Goal: Task Accomplishment & Management: Complete application form

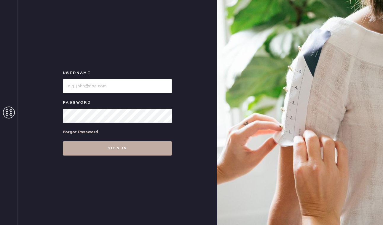
type input "reformationbeverlyhills"
click at [104, 151] on button "Sign in" at bounding box center [117, 148] width 109 height 14
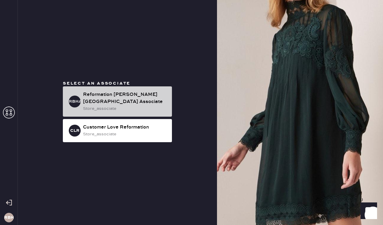
click at [108, 105] on div "store_associate" at bounding box center [125, 108] width 84 height 7
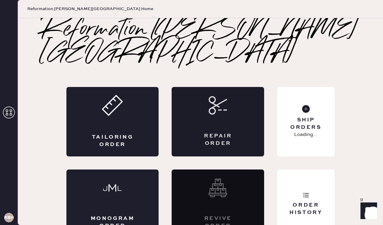
click at [217, 98] on div "Repair Order" at bounding box center [218, 121] width 93 height 69
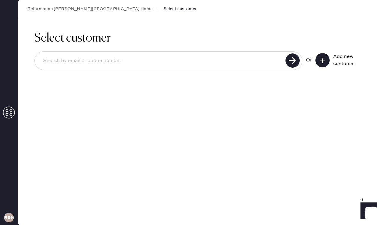
click at [251, 64] on input at bounding box center [161, 61] width 246 height 14
click at [319, 61] on button at bounding box center [323, 60] width 14 height 14
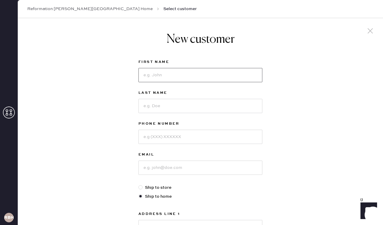
click at [157, 79] on input at bounding box center [201, 75] width 124 height 14
type input "[PERSON_NAME]"
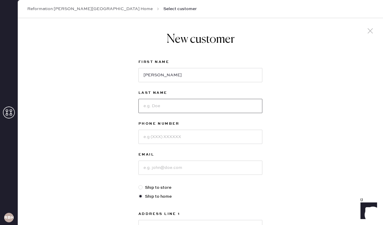
click at [150, 103] on input at bounding box center [201, 106] width 124 height 14
type input "Bolour"
click at [148, 136] on input at bounding box center [201, 137] width 124 height 14
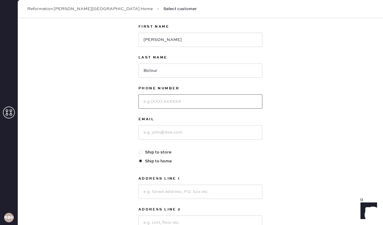
scroll to position [45, 0]
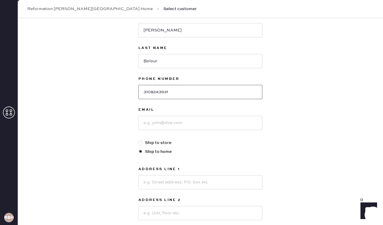
type input "3108243931"
click at [173, 123] on input at bounding box center [201, 123] width 124 height 14
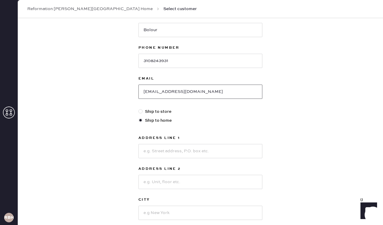
scroll to position [78, 0]
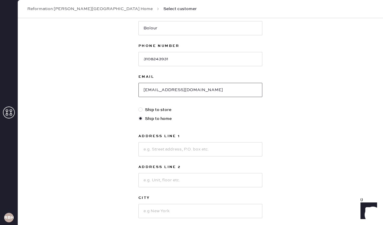
type input "[EMAIL_ADDRESS][DOMAIN_NAME]"
click at [220, 145] on input at bounding box center [201, 149] width 124 height 14
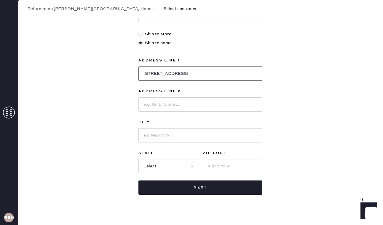
scroll to position [156, 0]
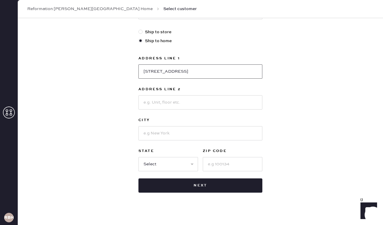
type input "[STREET_ADDRESS]"
click at [207, 134] on input at bounding box center [201, 133] width 124 height 14
type input "[PERSON_NAME][GEOGRAPHIC_DATA]"
click at [177, 165] on select "Select AK AL AR AZ CA CO CT [GEOGRAPHIC_DATA] DE FL [GEOGRAPHIC_DATA] HI [GEOGR…" at bounding box center [169, 164] width 60 height 14
select select "CA"
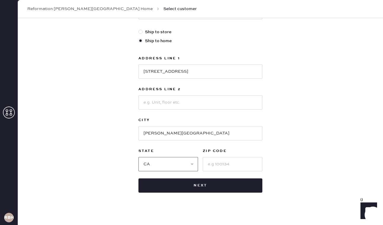
click at [139, 157] on select "Select AK AL AR AZ CA CO CT [GEOGRAPHIC_DATA] DE FL [GEOGRAPHIC_DATA] HI [GEOGR…" at bounding box center [169, 164] width 60 height 14
click at [240, 161] on input at bounding box center [233, 164] width 60 height 14
type input "90210"
click at [289, 137] on div "New customer First Name [PERSON_NAME] Last Name [PERSON_NAME] Phone Number [PHO…" at bounding box center [201, 47] width 366 height 368
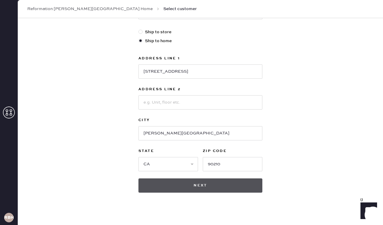
click at [236, 187] on button "Next" at bounding box center [201, 185] width 124 height 14
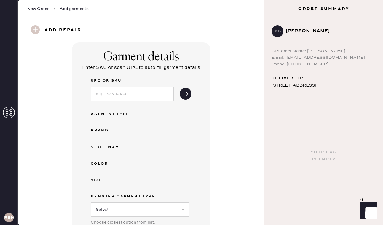
scroll to position [25, 0]
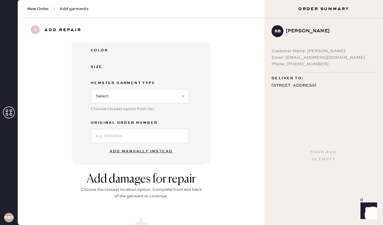
click at [129, 151] on button "Add manually instead" at bounding box center [141, 151] width 70 height 12
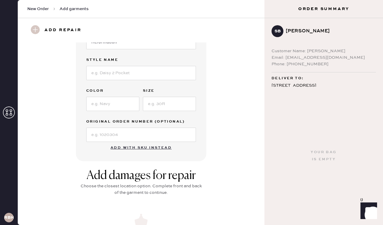
scroll to position [0, 0]
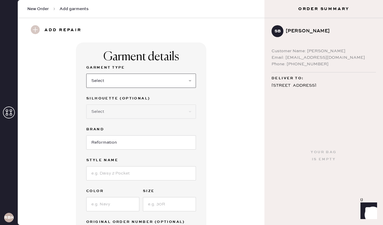
click at [129, 84] on select "Select Basic Skirt Jeans Leggings Pants Shorts Basic Sleeved Dress Basic Sleeve…" at bounding box center [141, 81] width 110 height 14
select select "2"
click at [86, 74] on select "Select Basic Skirt Jeans Leggings Pants Shorts Basic Sleeved Dress Basic Sleeve…" at bounding box center [141, 81] width 110 height 14
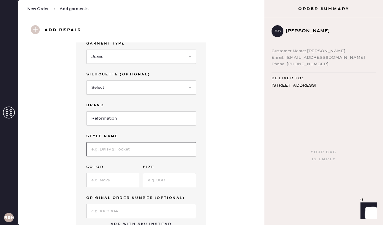
click at [112, 149] on input at bounding box center [141, 149] width 110 height 14
type input "[PERSON_NAME] Rise Slouchy Wide leg jeans"
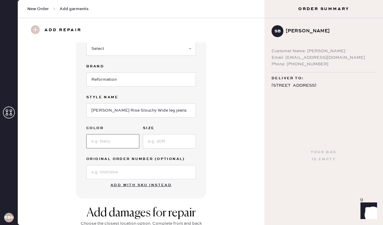
click at [118, 144] on input at bounding box center [112, 141] width 53 height 14
type input "Optic White"
click at [161, 140] on input at bounding box center [169, 141] width 53 height 14
type input "28"
click at [214, 130] on div "Garment details Garment Type Select Basic Skirt Jeans Leggings Pants Shorts Bas…" at bounding box center [141, 89] width 226 height 219
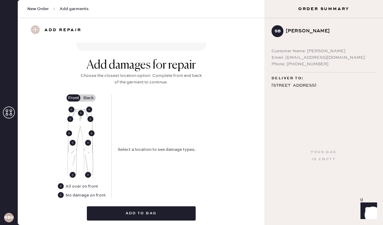
scroll to position [229, 0]
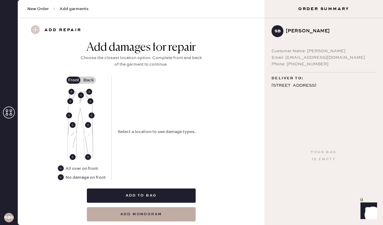
click at [83, 96] on use at bounding box center [81, 95] width 6 height 6
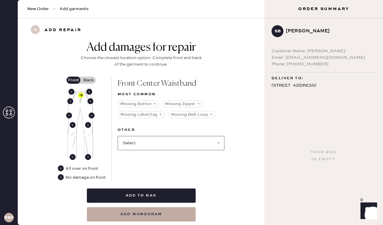
click at [220, 141] on select "Select Broken / Ripped Hem Broken Beads Broken Belt Loop Broken Button Broken E…" at bounding box center [171, 143] width 107 height 14
select select "1740"
click at [118, 136] on select "Select Broken / Ripped Hem Broken Beads Broken Belt Loop Broken Button Broken E…" at bounding box center [171, 143] width 107 height 14
select select
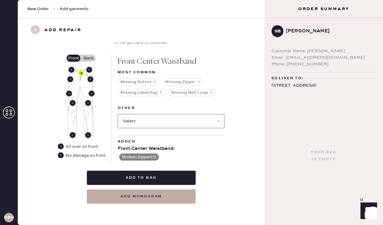
scroll to position [250, 0]
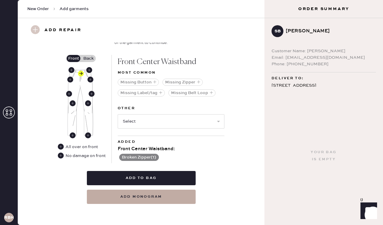
click at [89, 56] on label "Back" at bounding box center [88, 58] width 15 height 7
click at [88, 58] on input "Back" at bounding box center [88, 58] width 0 height 0
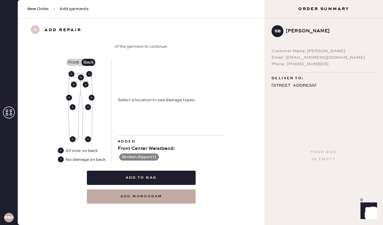
click at [63, 159] on use at bounding box center [61, 159] width 6 height 6
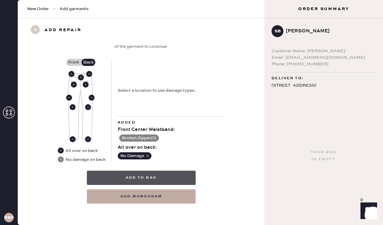
click at [155, 176] on button "Add to bag" at bounding box center [141, 178] width 109 height 14
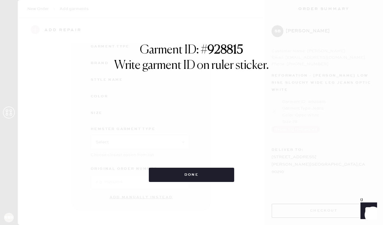
scroll to position [67, 0]
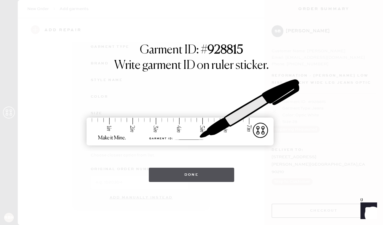
click at [208, 175] on button "Done" at bounding box center [192, 175] width 86 height 14
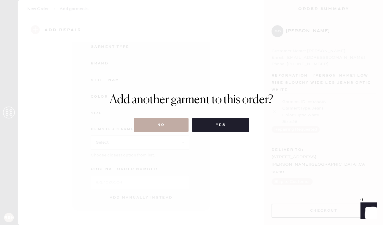
click at [162, 122] on button "No" at bounding box center [161, 125] width 55 height 14
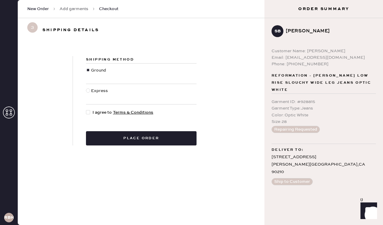
click at [96, 92] on div "Express" at bounding box center [100, 94] width 18 height 13
click at [86, 88] on input "Express" at bounding box center [86, 88] width 0 height 0
radio input "true"
click at [87, 111] on div at bounding box center [88, 112] width 4 height 4
click at [86, 110] on input "I agree to Terms & Conditions" at bounding box center [86, 109] width 0 height 0
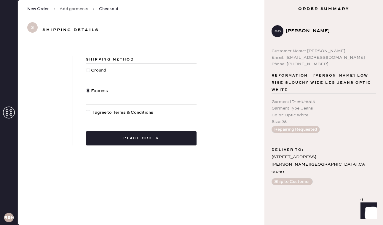
checkbox input "true"
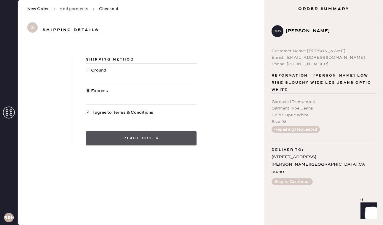
click at [119, 138] on button "Place order" at bounding box center [141, 138] width 111 height 14
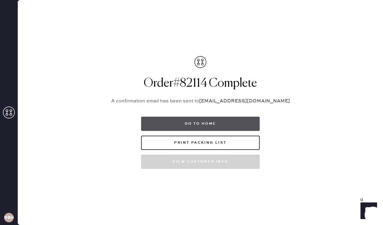
click at [213, 122] on button "Go to home" at bounding box center [200, 124] width 119 height 14
